Goal: Information Seeking & Learning: Learn about a topic

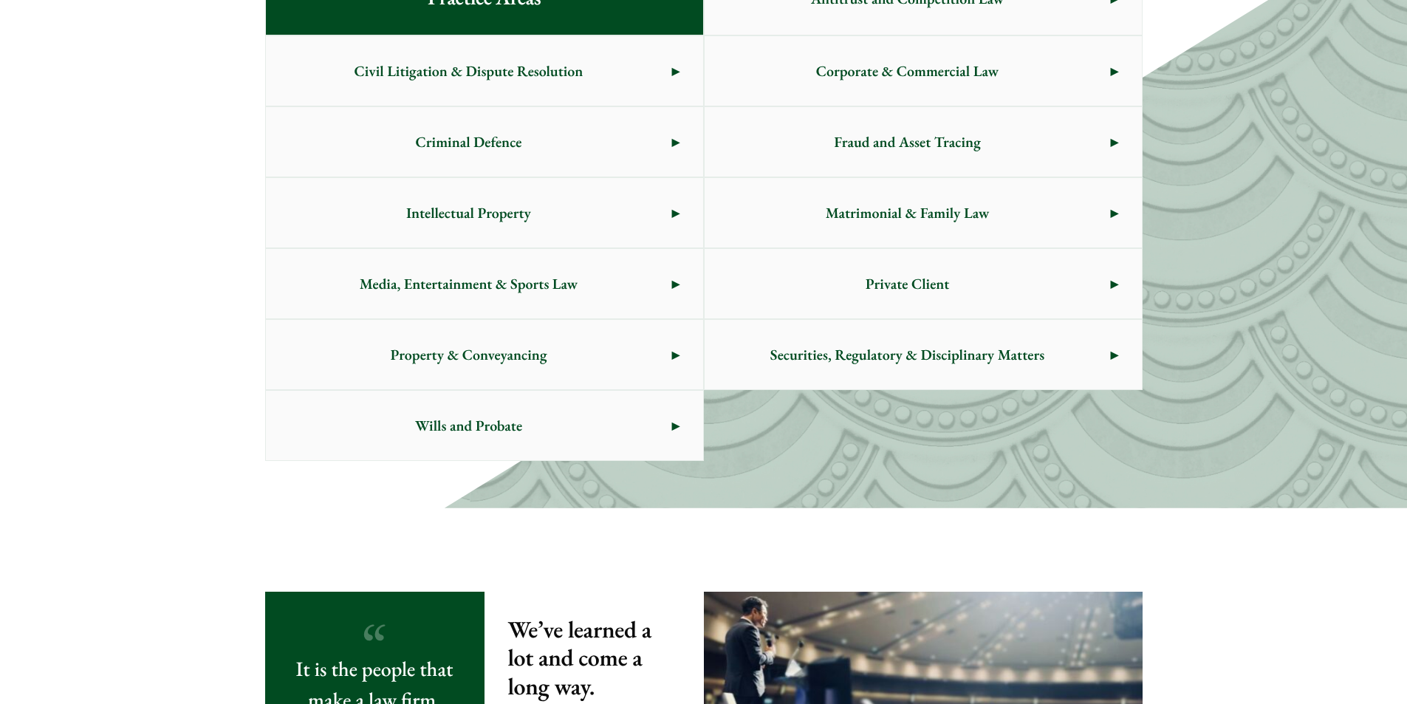
scroll to position [677, 0]
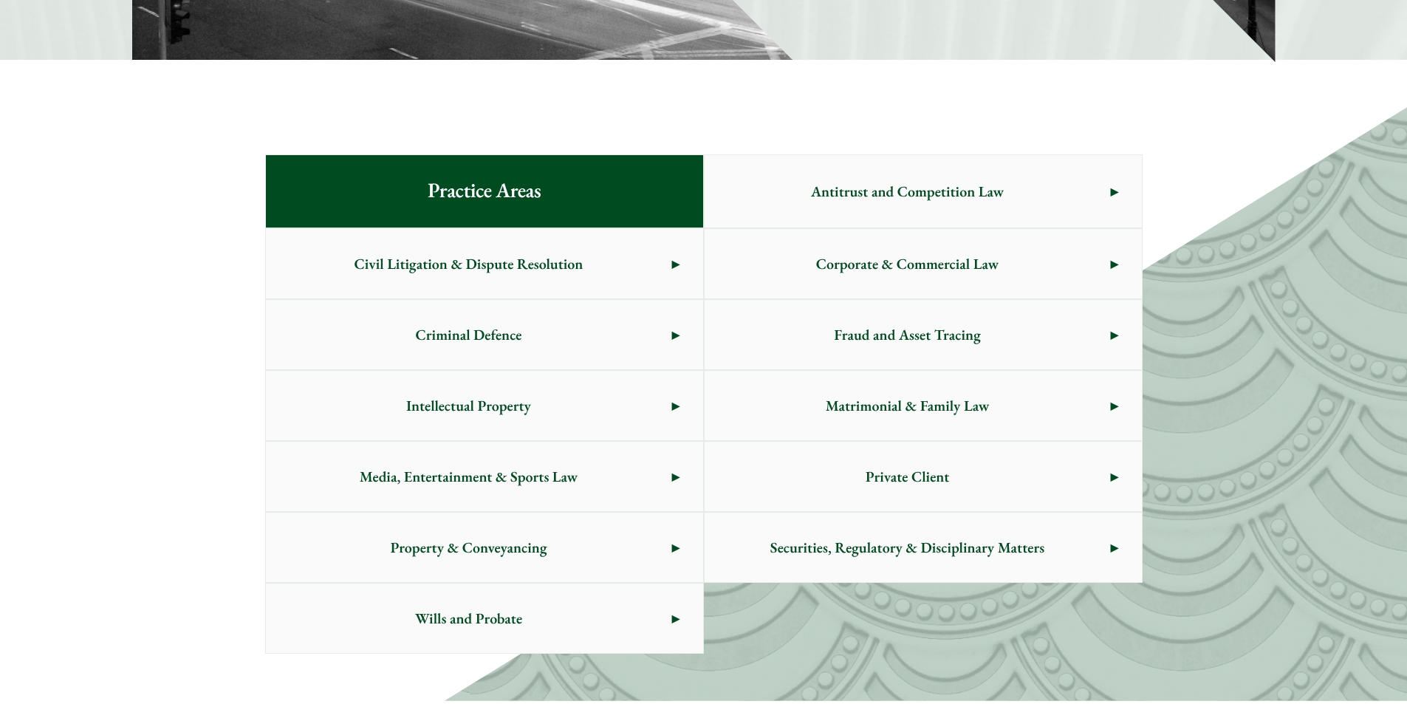
drag, startPoint x: 1407, startPoint y: 155, endPoint x: 1398, endPoint y: 214, distance: 59.7
click at [1396, 259] on div "Practice Areas Antitrust and Competition Law Civil Litigation & Dispute Resolut…" at bounding box center [703, 404] width 1407 height 594
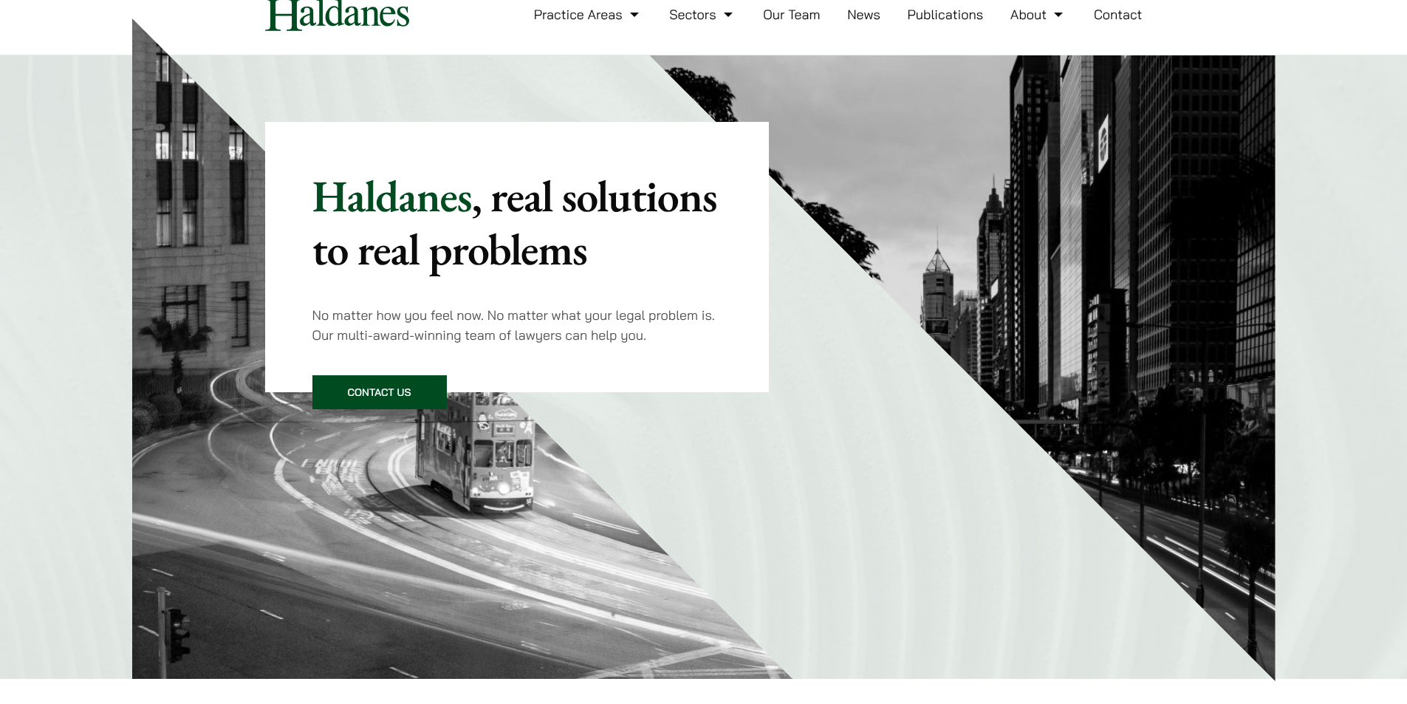
scroll to position [0, 0]
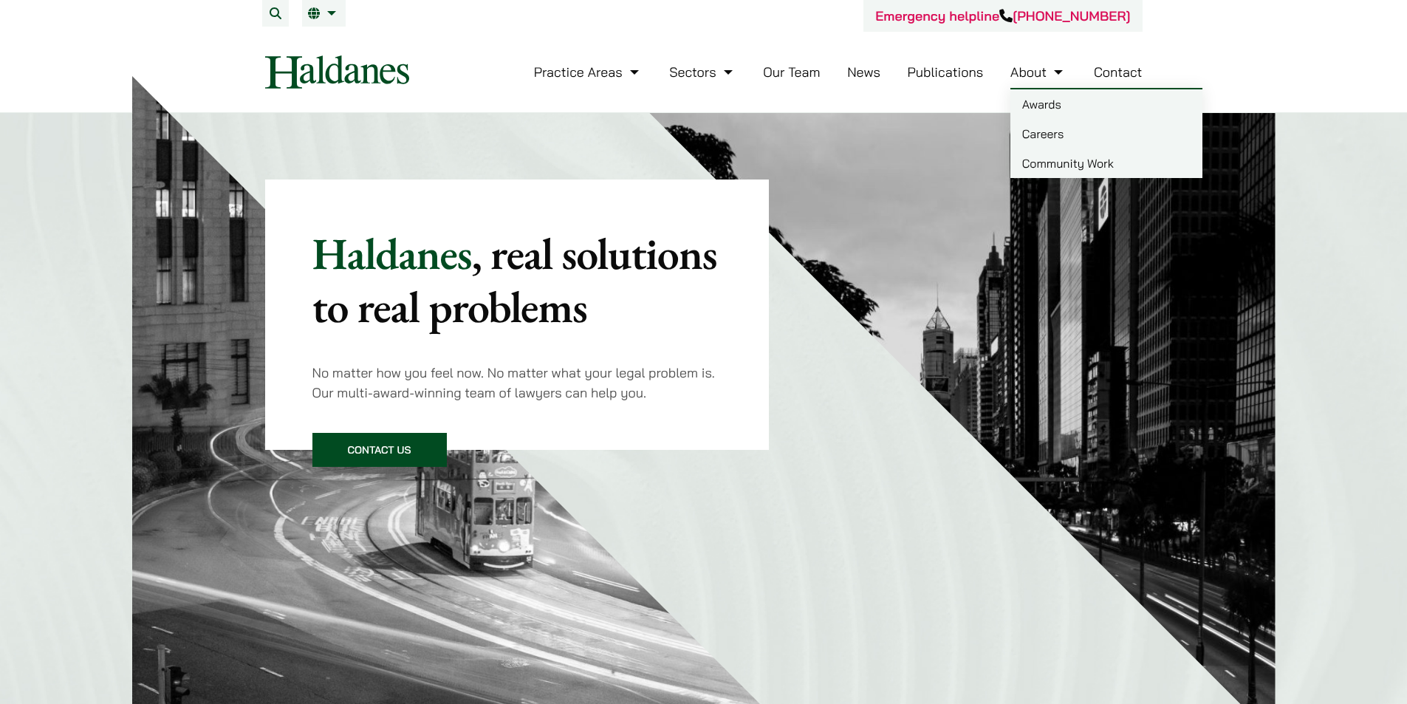
click at [1017, 70] on link "About" at bounding box center [1039, 72] width 56 height 17
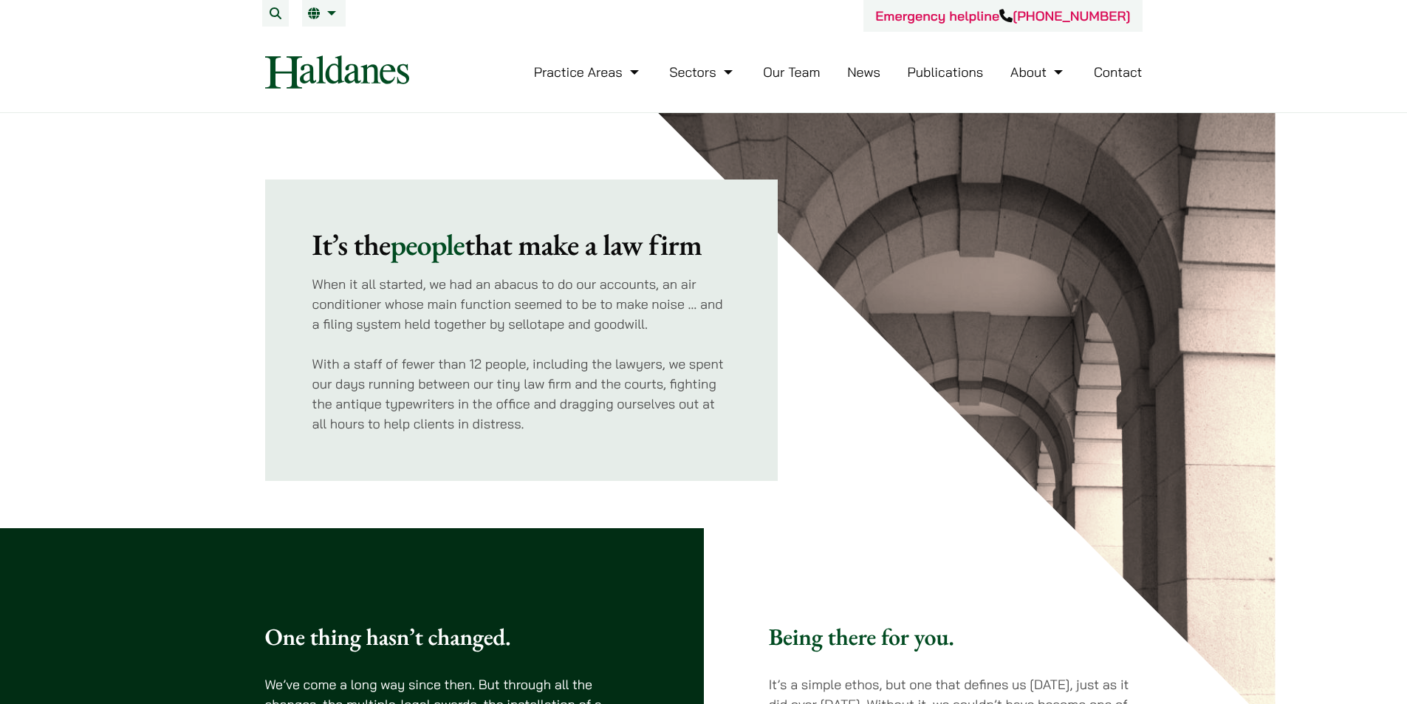
click at [544, 325] on p "When it all started, we had an abacus to do our accounts, an air conditioner wh…" at bounding box center [521, 304] width 419 height 60
copy p "sellotape"
click at [614, 376] on p "With a staff of fewer than 12 people, including the lawyers, we spent our days …" at bounding box center [521, 394] width 419 height 80
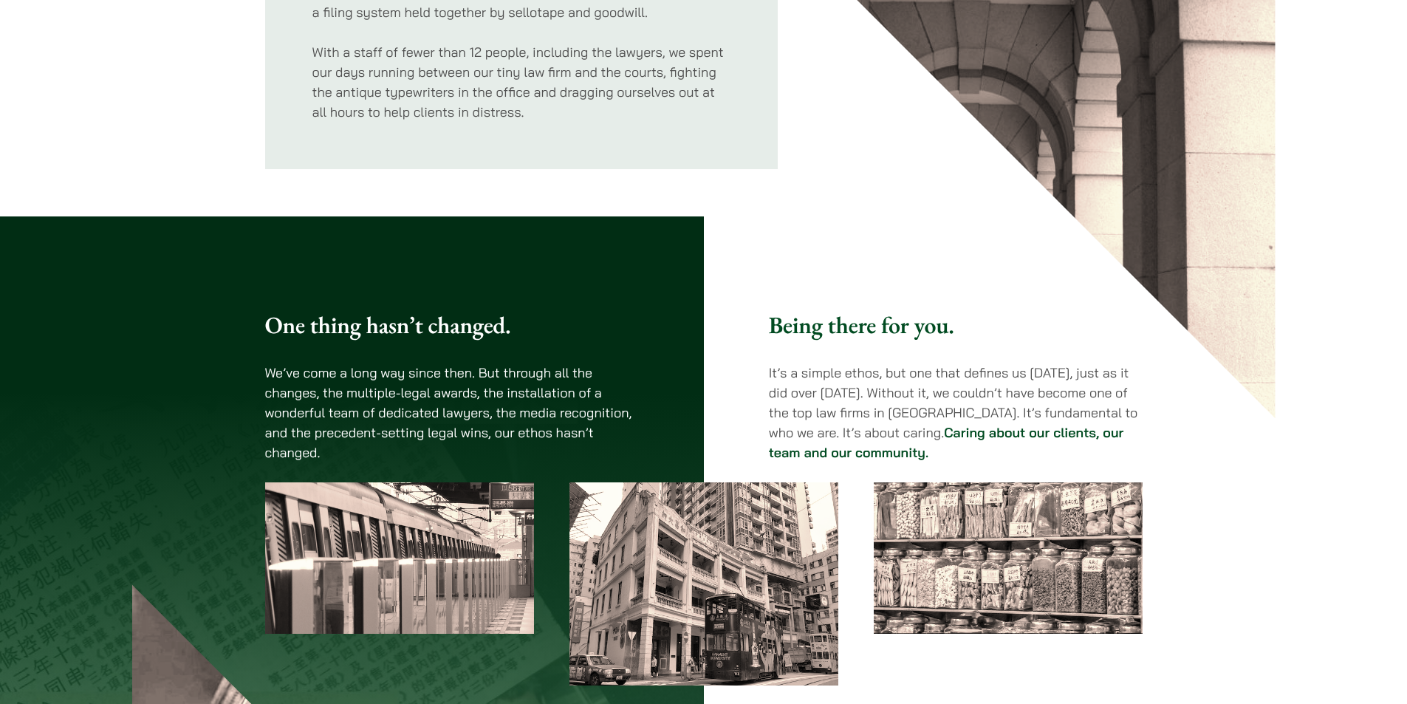
drag, startPoint x: 681, startPoint y: 361, endPoint x: 685, endPoint y: 441, distance: 79.9
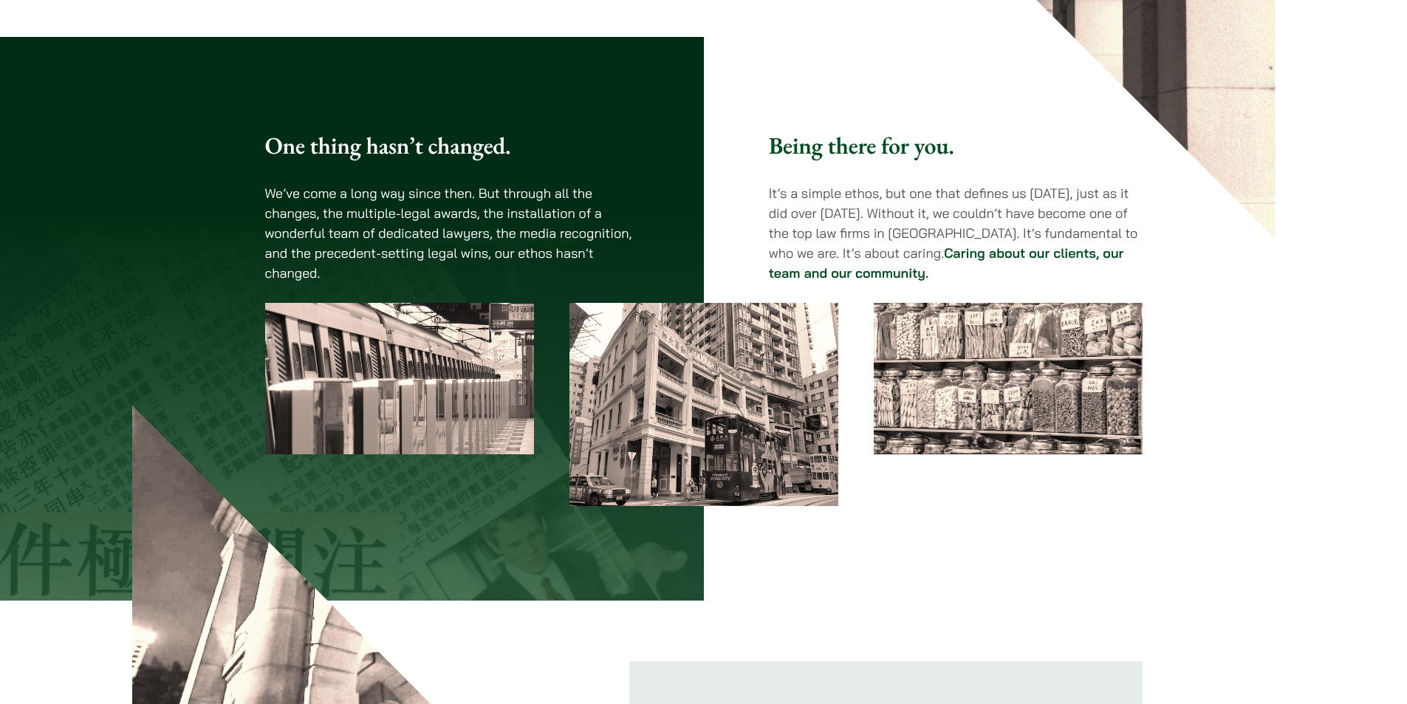
drag, startPoint x: 683, startPoint y: 361, endPoint x: 683, endPoint y: 413, distance: 52.5
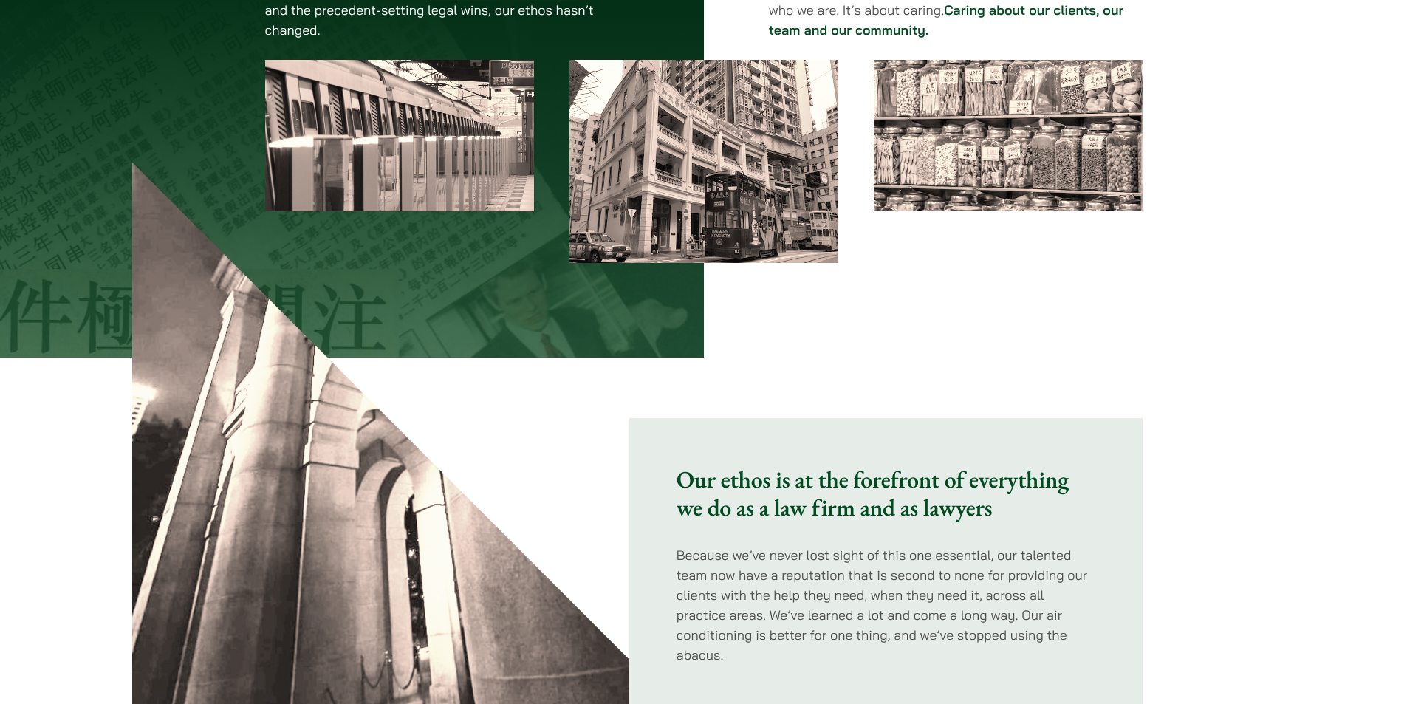
scroll to position [939, 0]
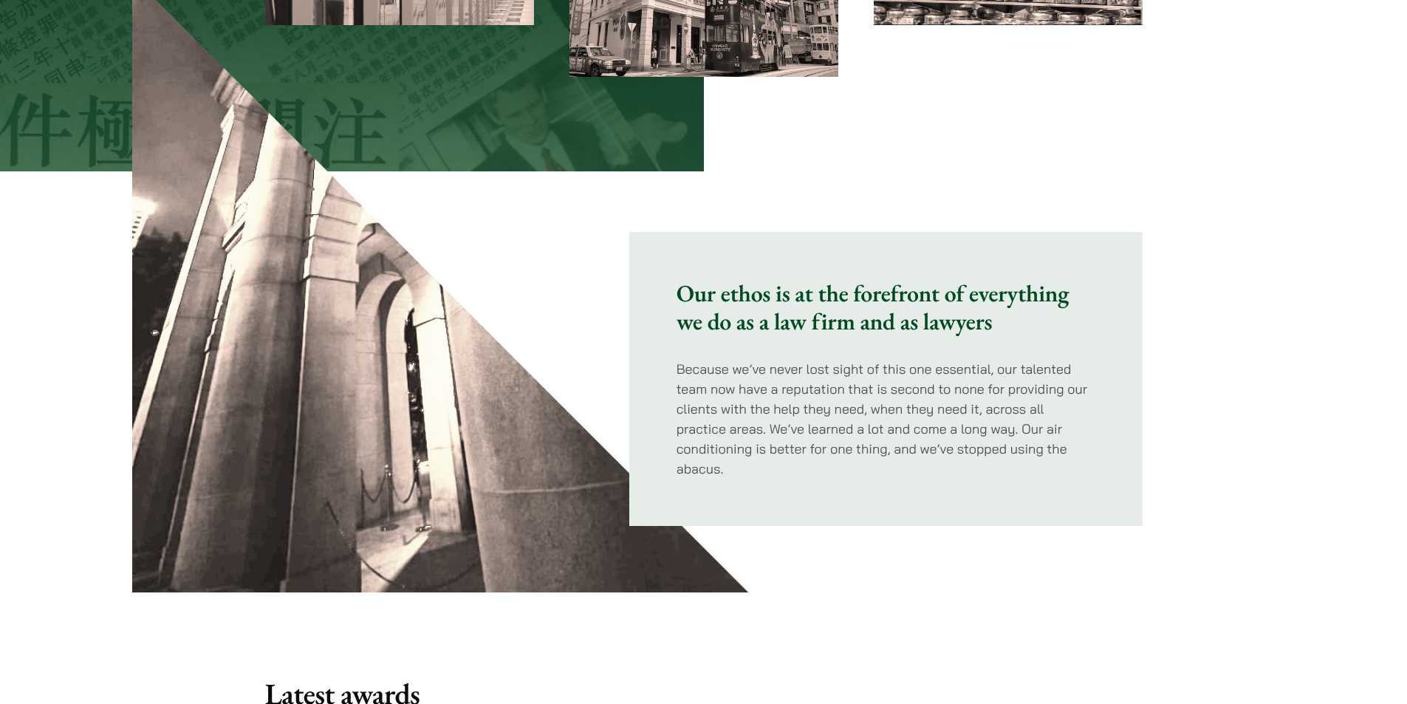
drag, startPoint x: 886, startPoint y: 547, endPoint x: 882, endPoint y: 581, distance: 33.4
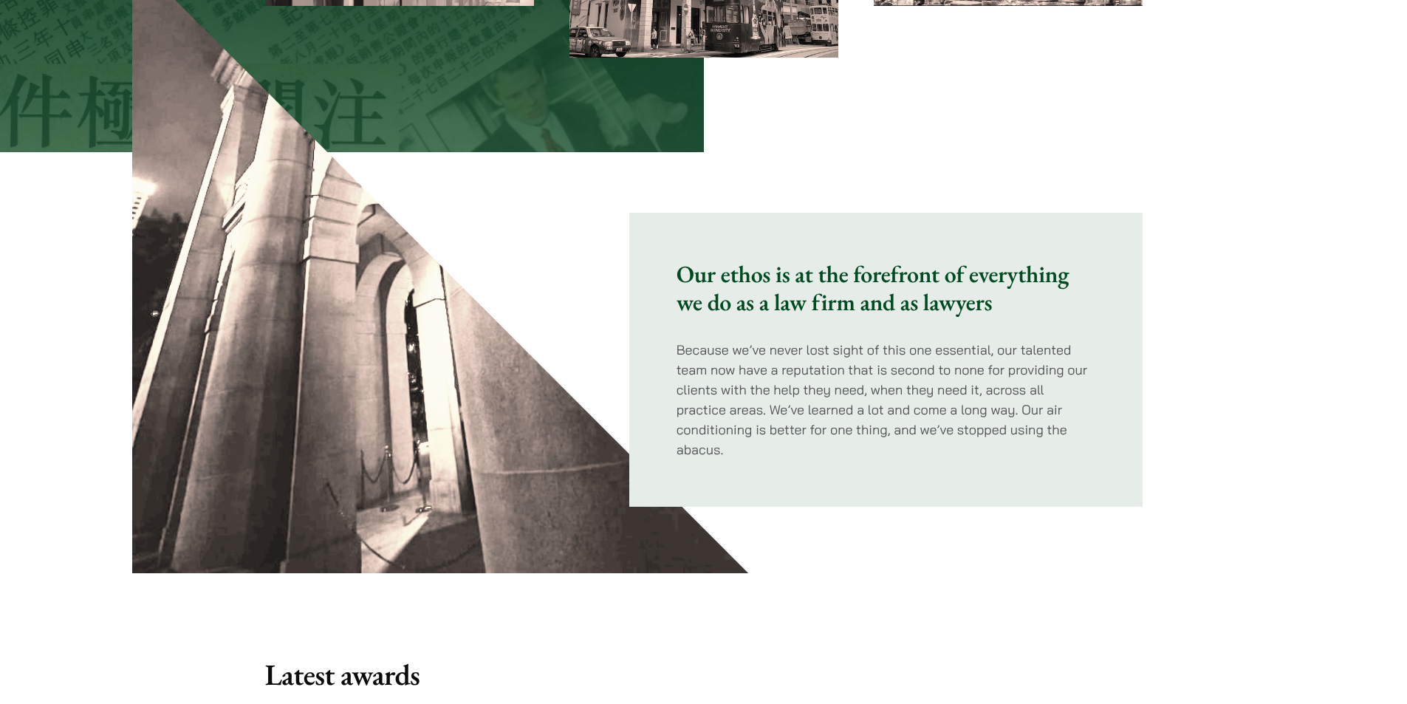
scroll to position [1003, 0]
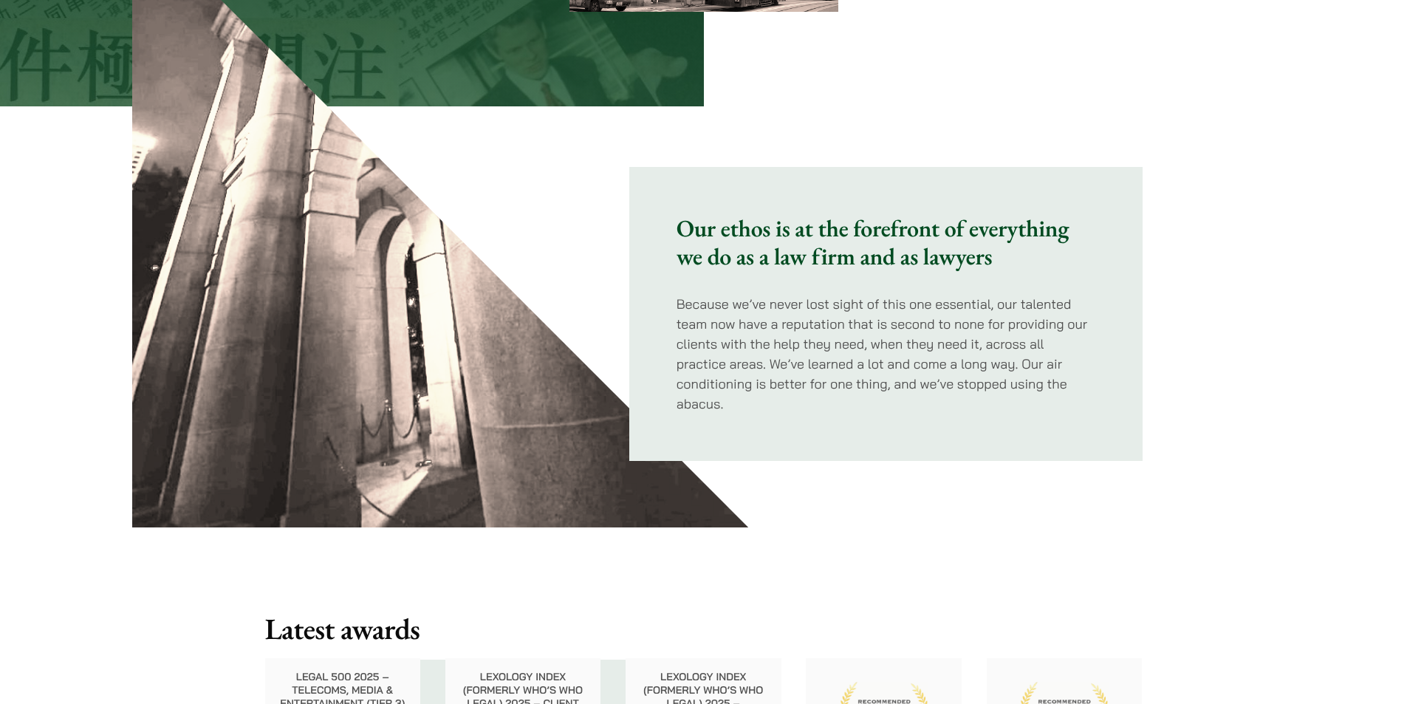
drag, startPoint x: 874, startPoint y: 474, endPoint x: 872, endPoint y: 536, distance: 61.4
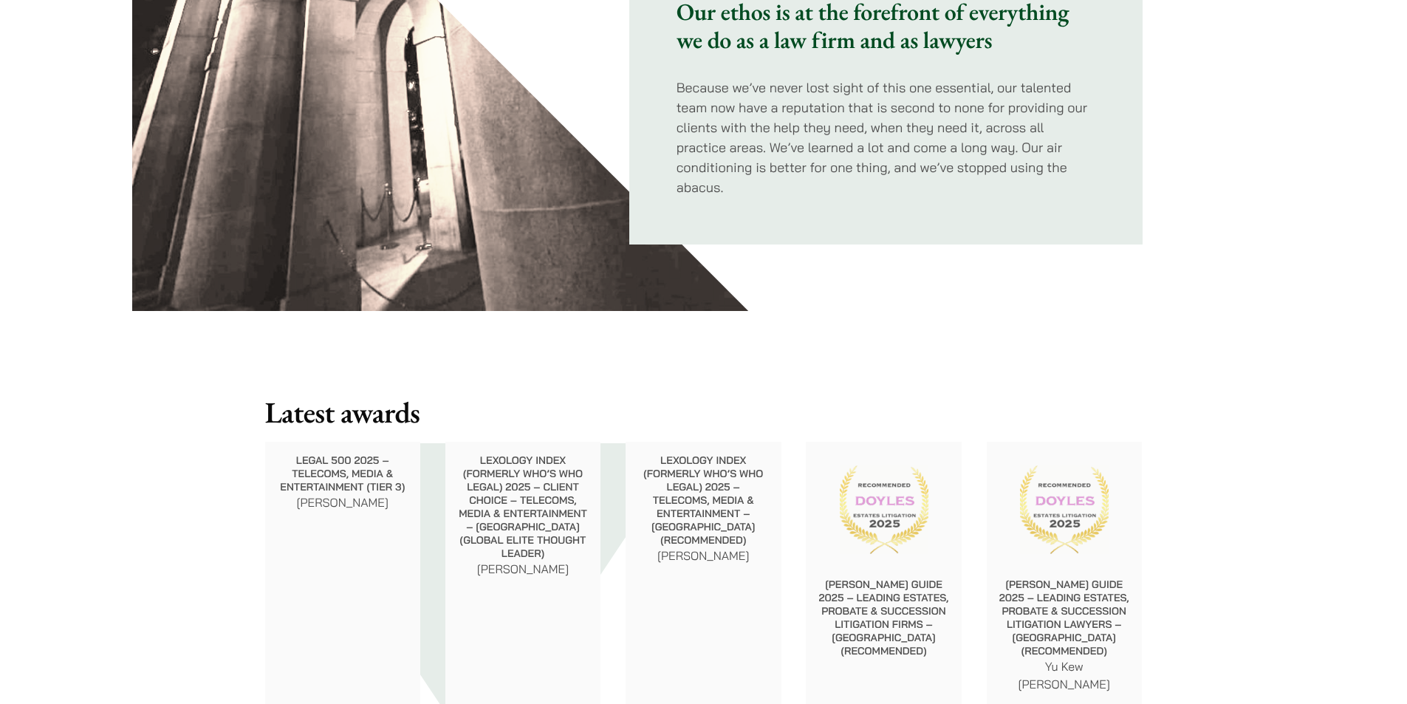
scroll to position [2264, 0]
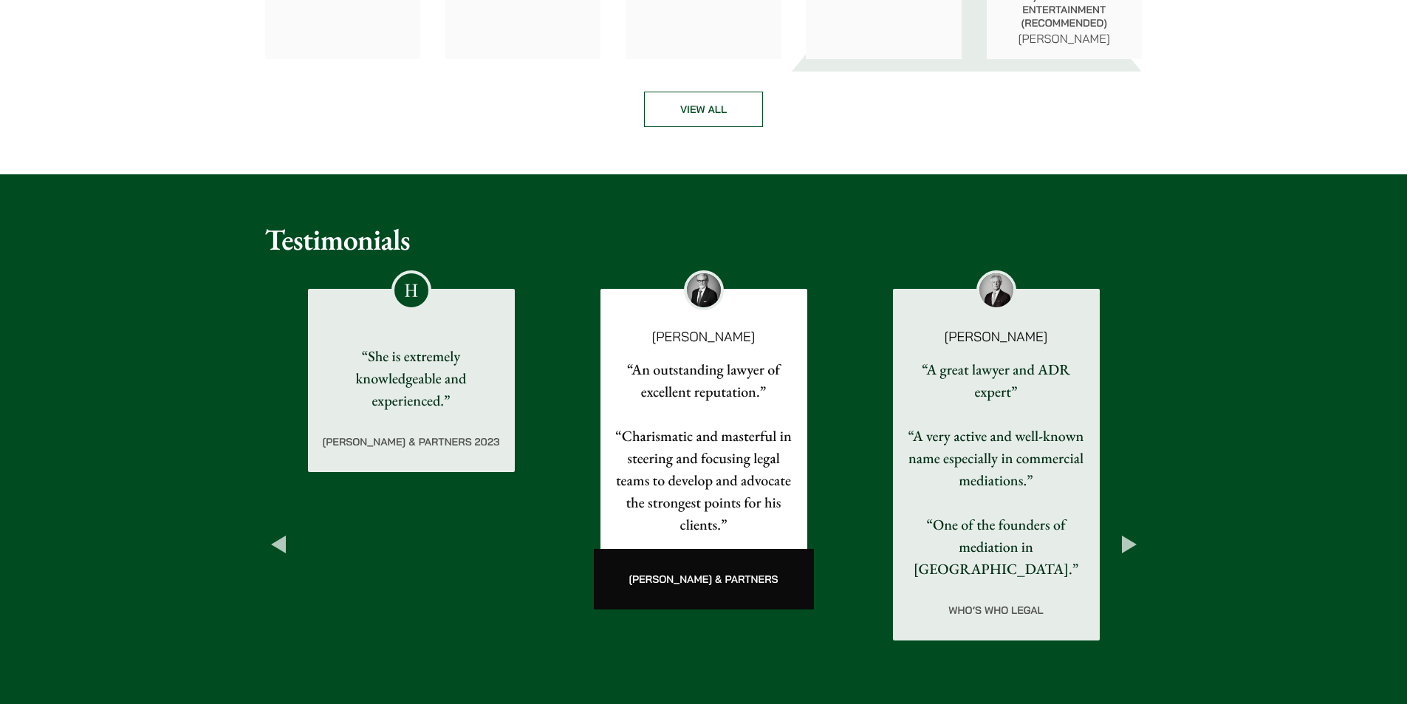
click at [1403, 428] on div "Testimonials Previous [PERSON_NAME] “She understands my needs and concerns, and…" at bounding box center [703, 520] width 1407 height 693
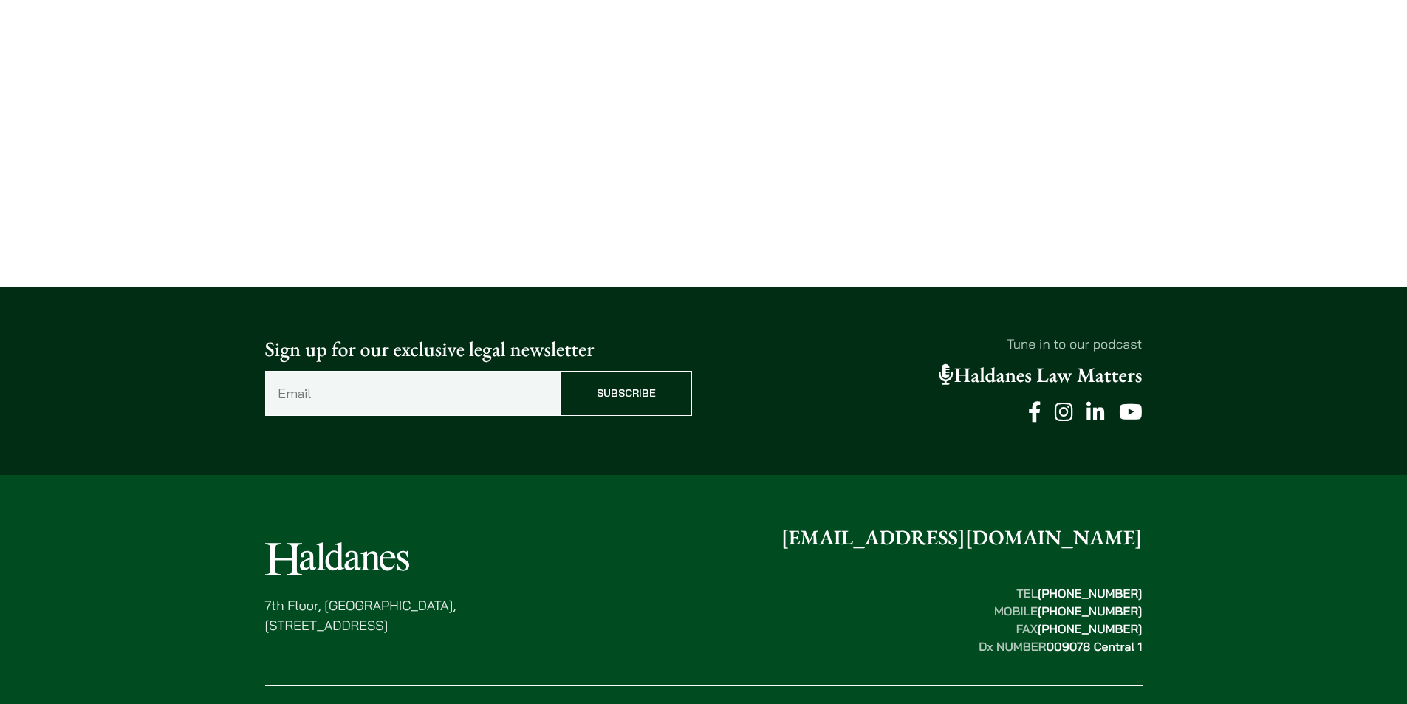
scroll to position [0, 0]
